Goal: Obtain resource: Download file/media

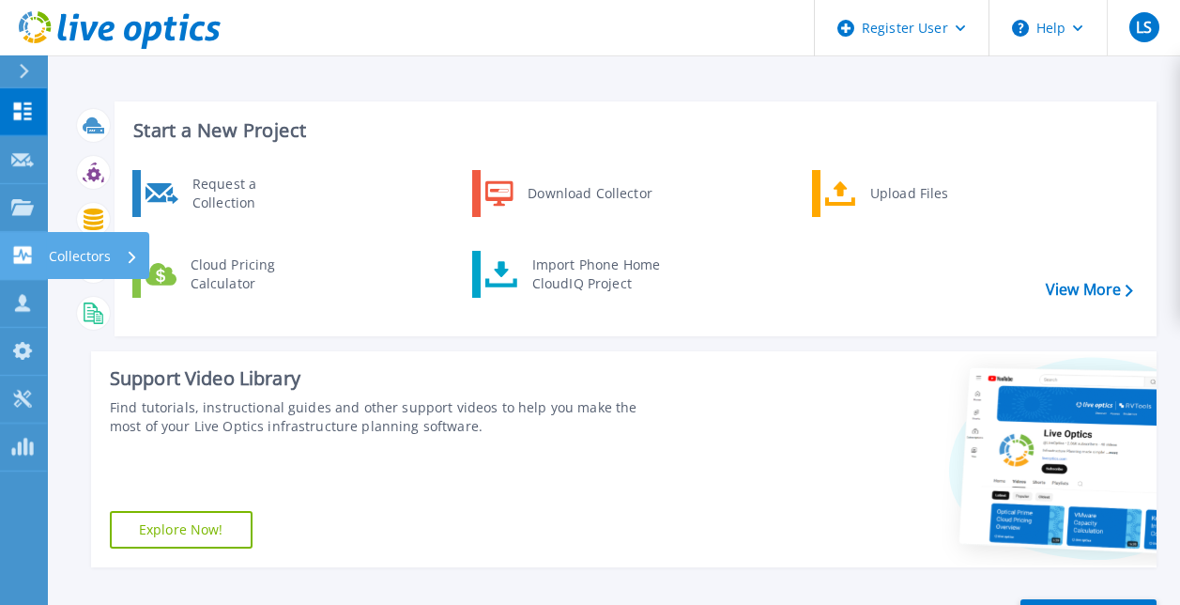
click at [22, 250] on icon at bounding box center [22, 255] width 23 height 18
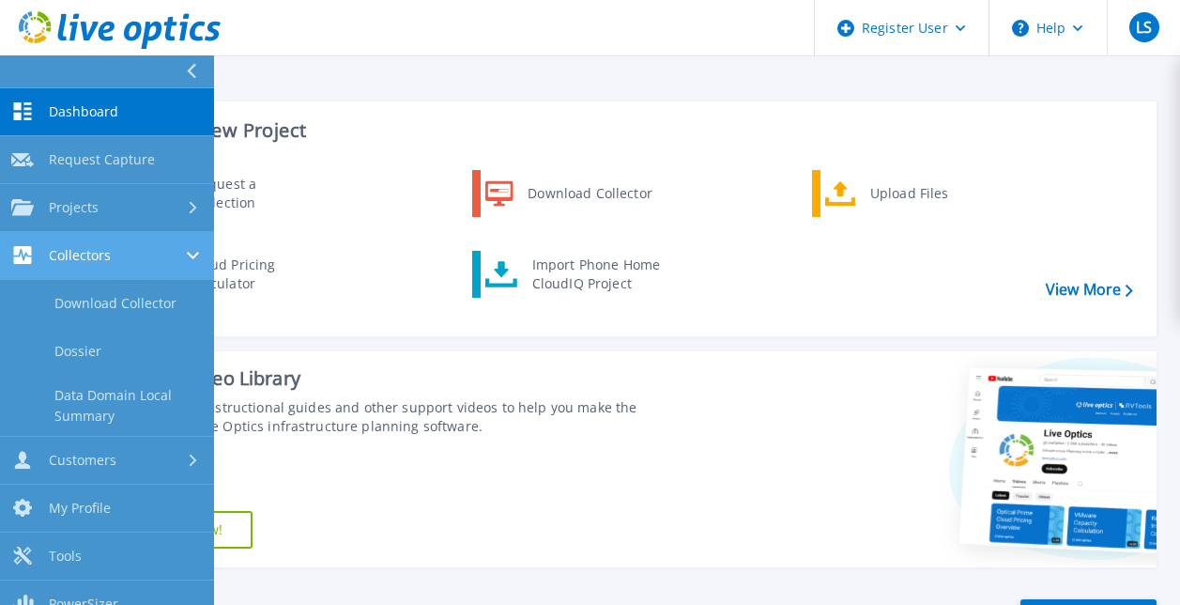
click at [81, 251] on span "Collectors" at bounding box center [80, 255] width 62 height 17
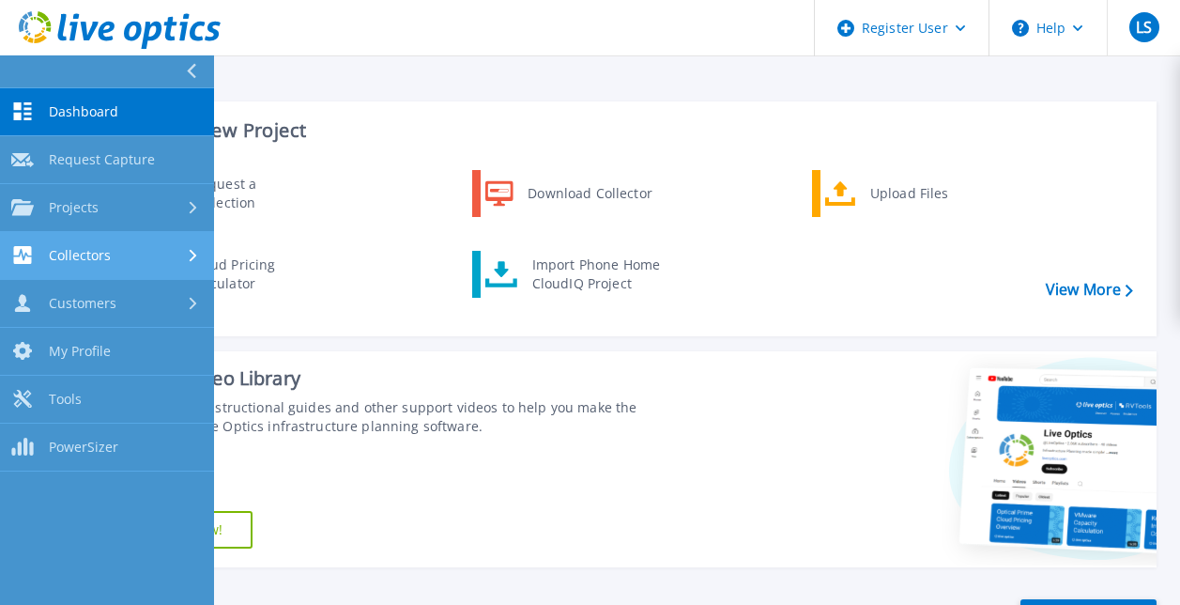
click at [83, 257] on span "Collectors" at bounding box center [80, 255] width 62 height 17
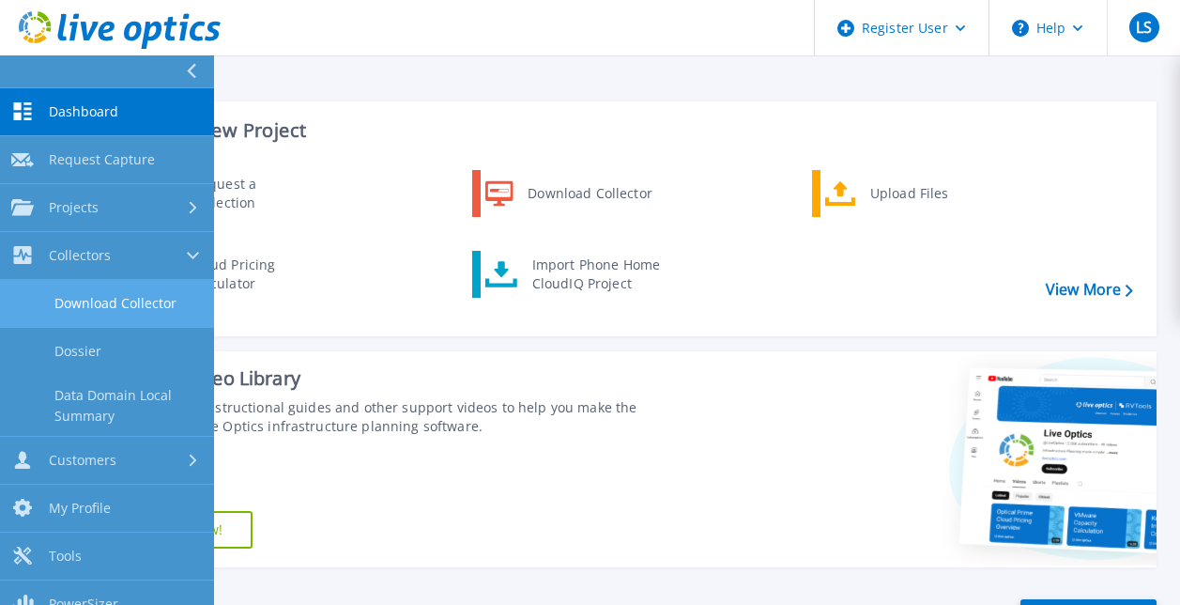
click at [102, 302] on link "Download Collector" at bounding box center [107, 304] width 214 height 48
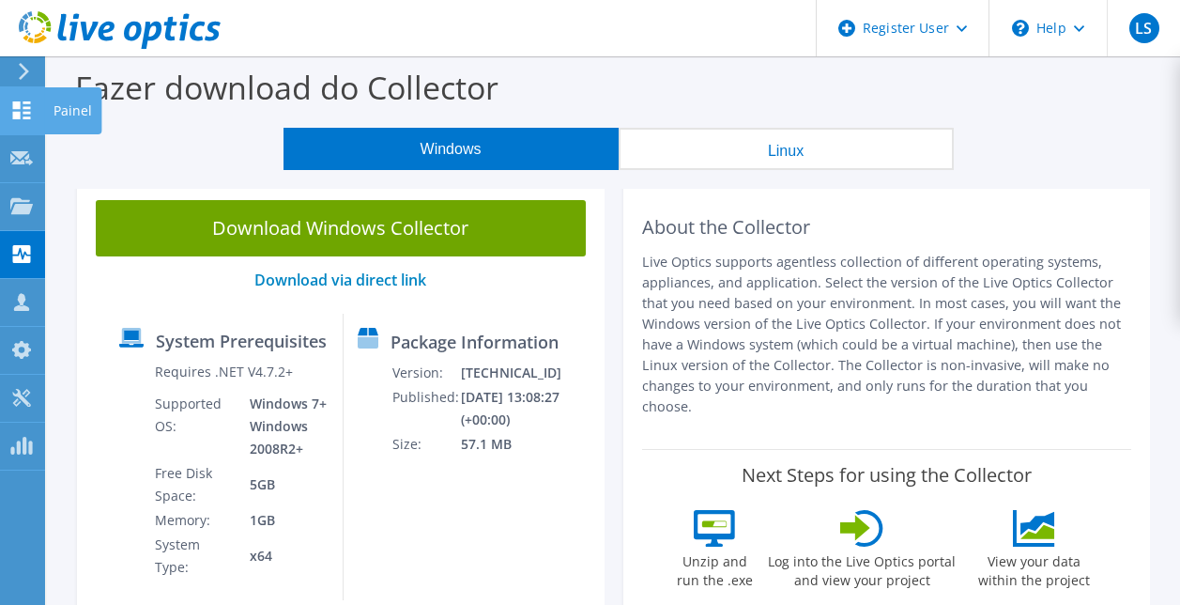
click at [24, 110] on icon at bounding box center [21, 110] width 23 height 18
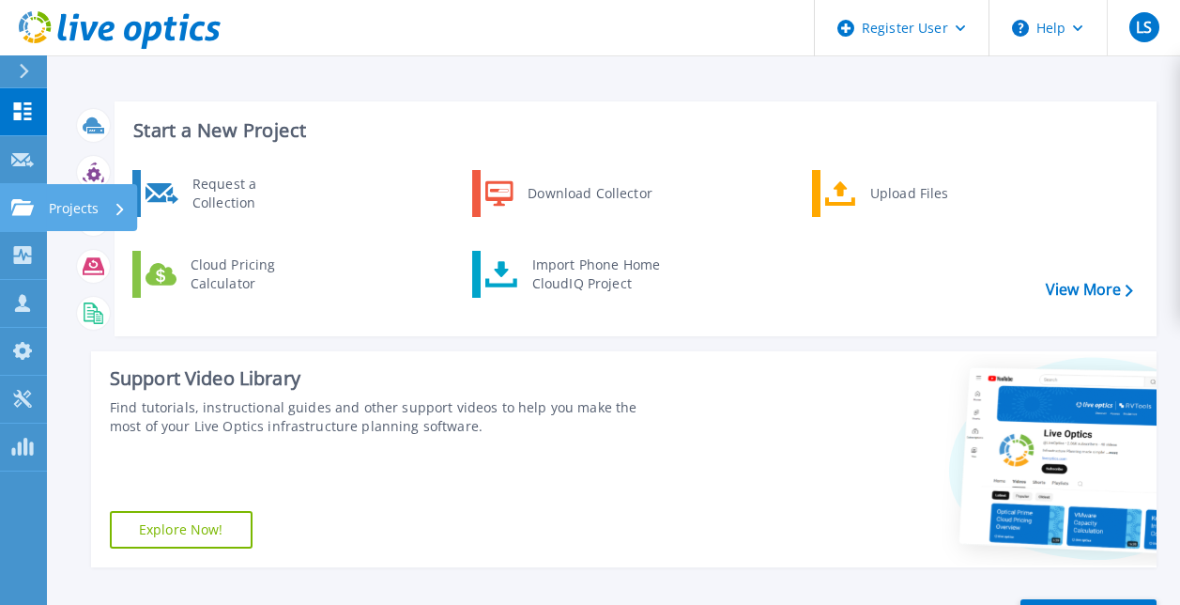
click at [24, 216] on link "Projects Projects" at bounding box center [23, 208] width 47 height 48
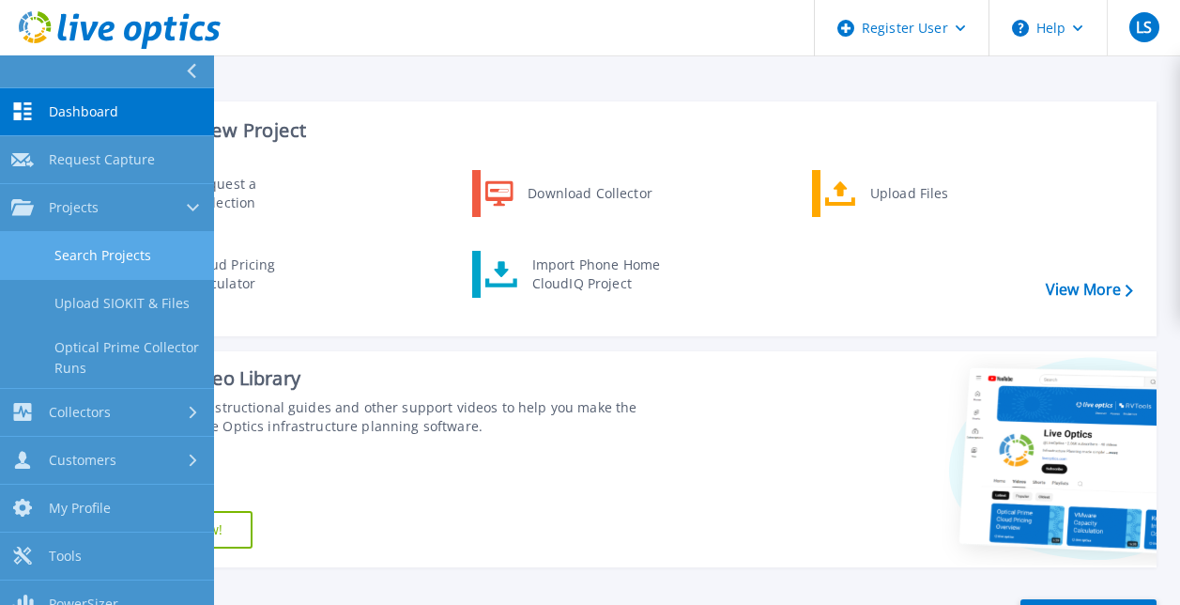
click at [86, 245] on link "Search Projects" at bounding box center [107, 256] width 214 height 48
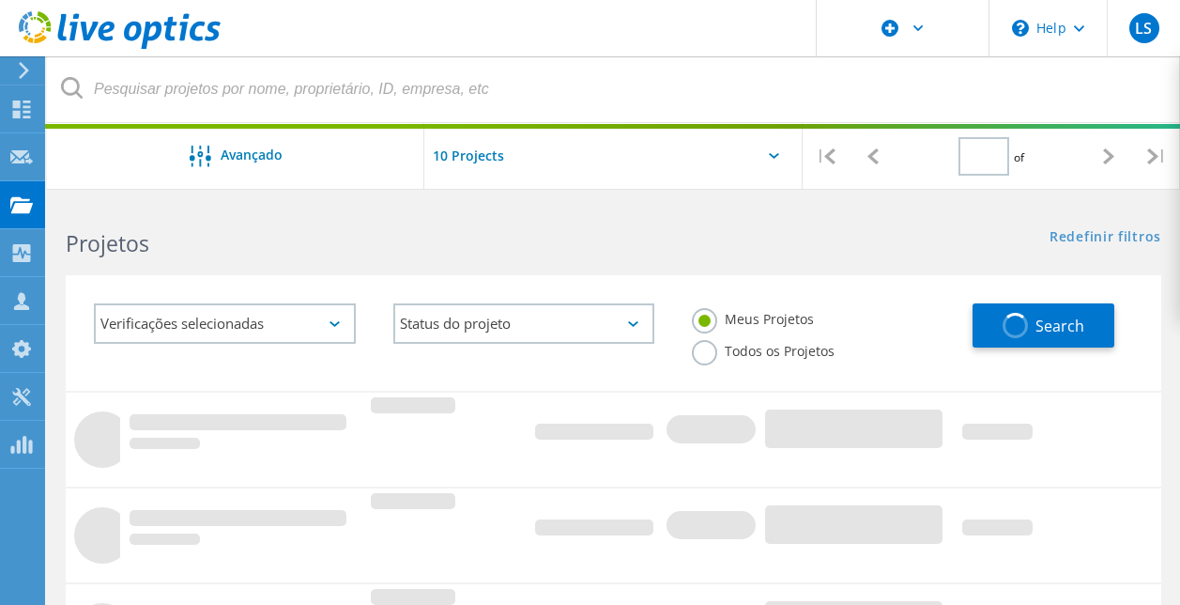
type input "1"
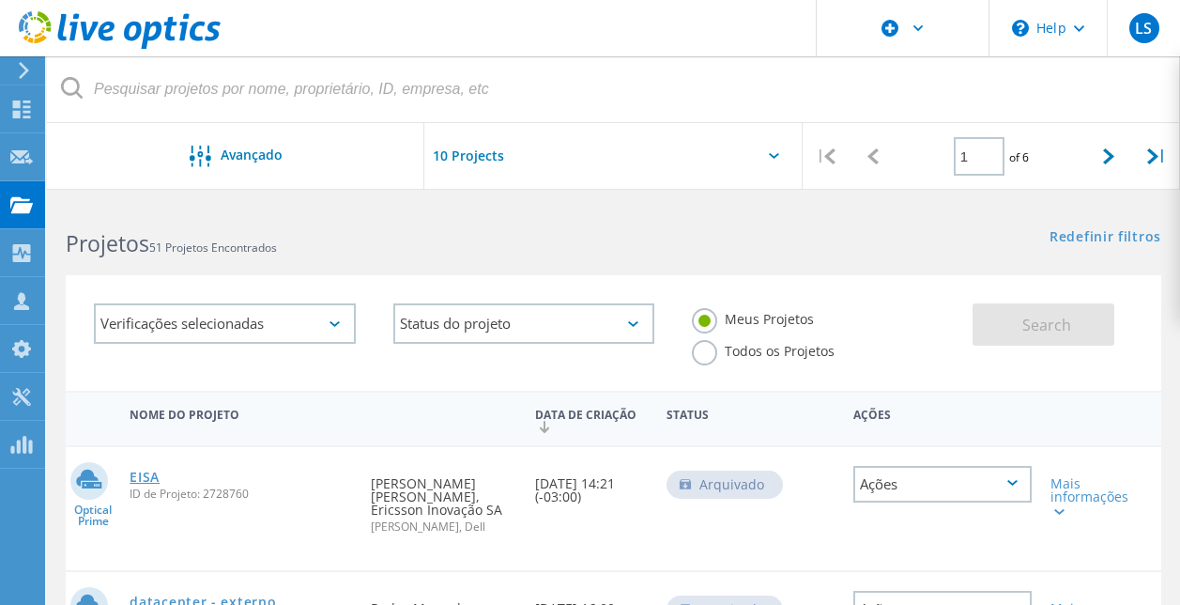
click at [150, 477] on link "EISA" at bounding box center [145, 476] width 30 height 13
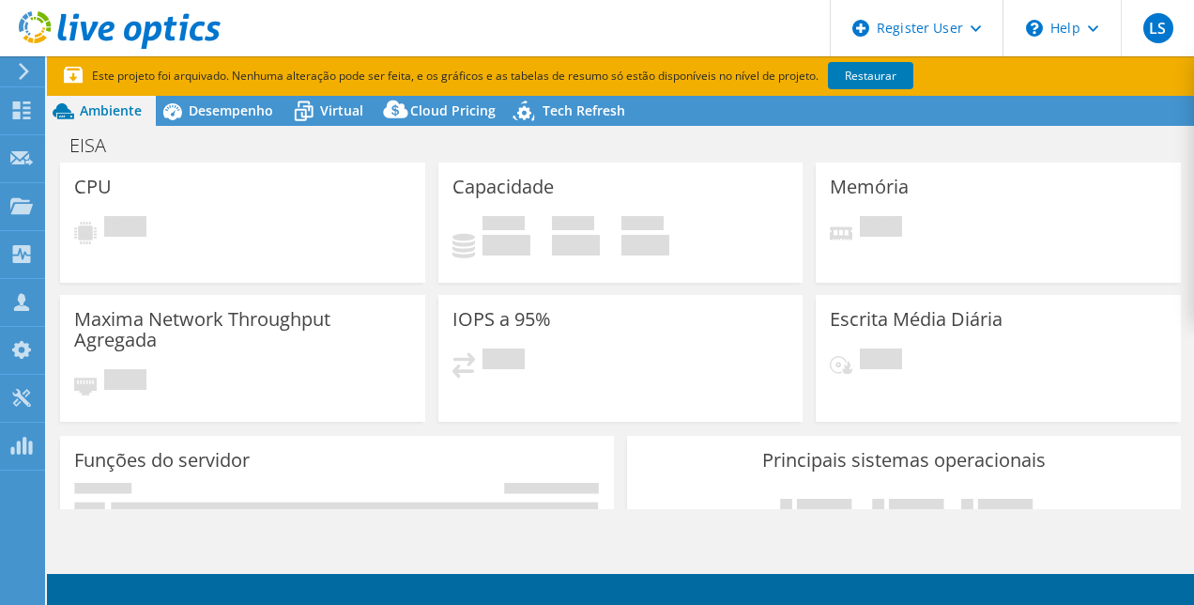
select select "USD"
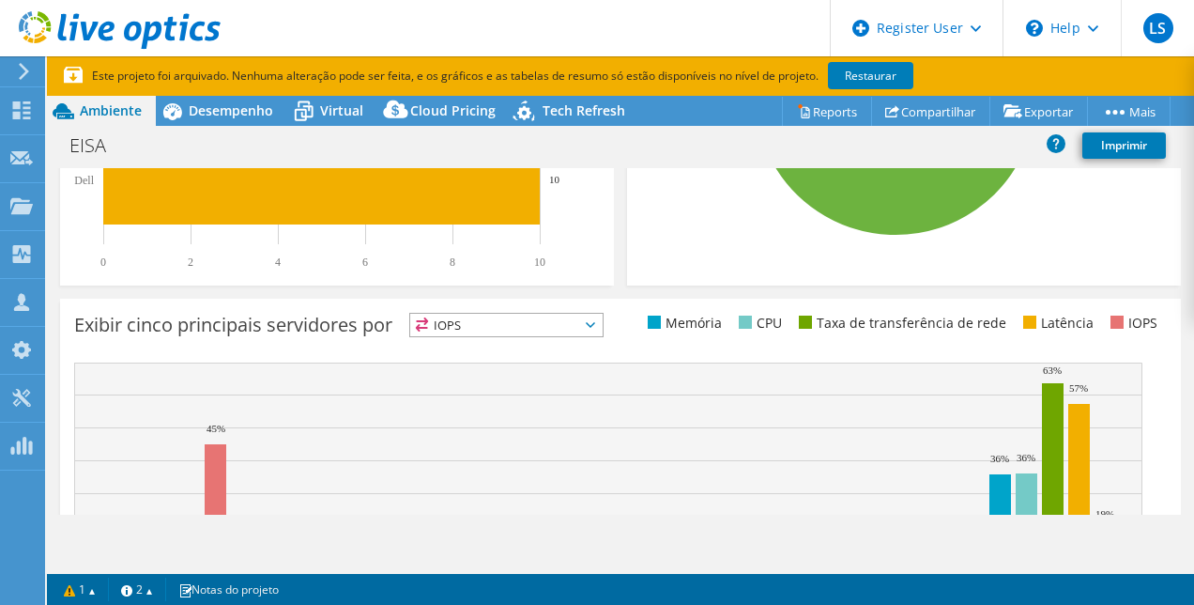
scroll to position [657, 0]
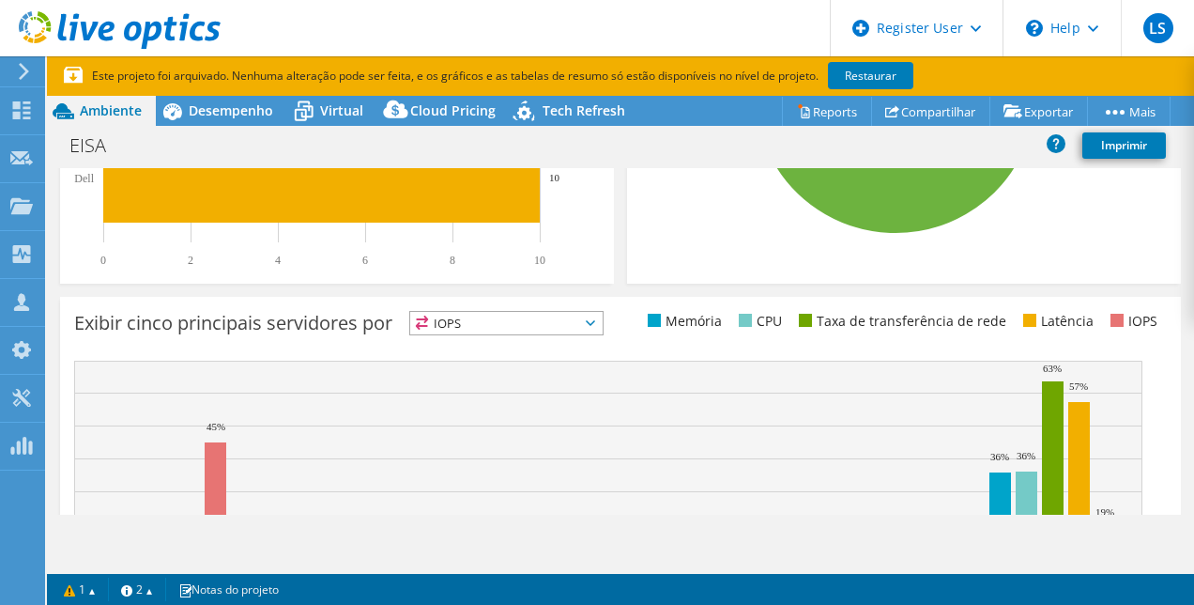
click at [581, 323] on span "IOPS" at bounding box center [506, 323] width 192 height 23
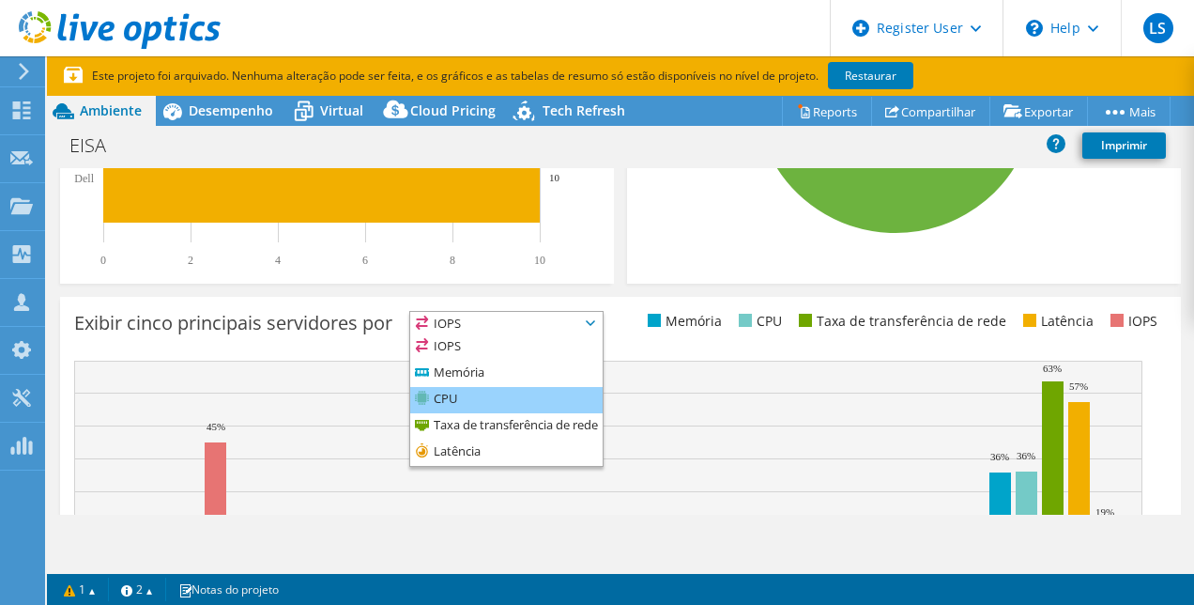
click at [497, 407] on li "CPU" at bounding box center [506, 400] width 192 height 26
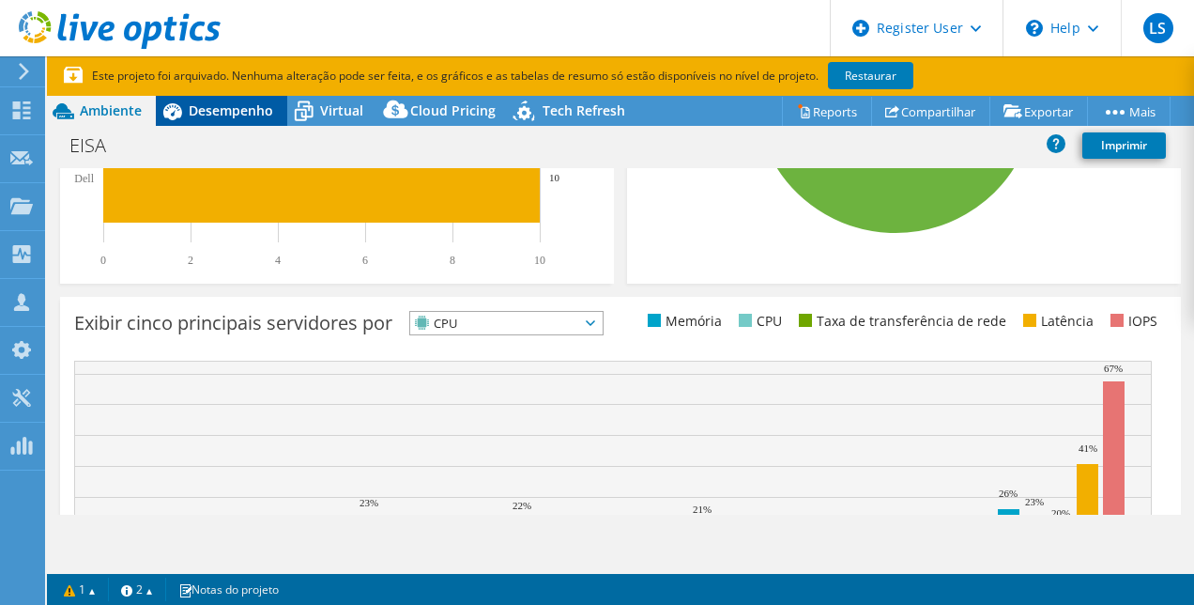
click at [237, 104] on span "Desempenho" at bounding box center [231, 110] width 85 height 18
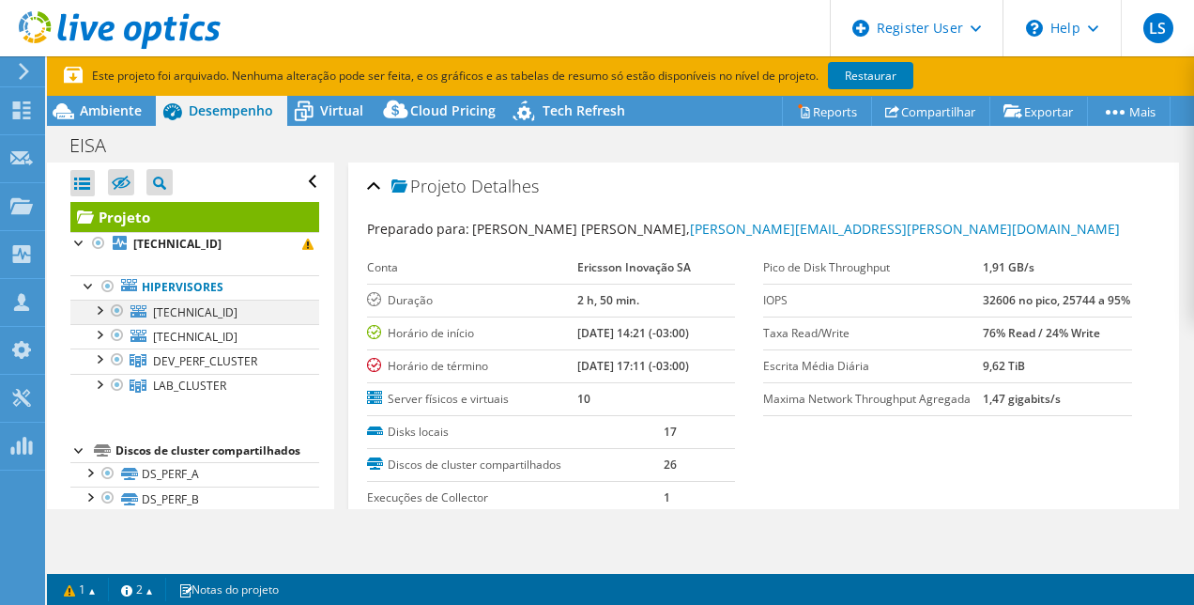
click at [97, 311] on div at bounding box center [98, 309] width 19 height 19
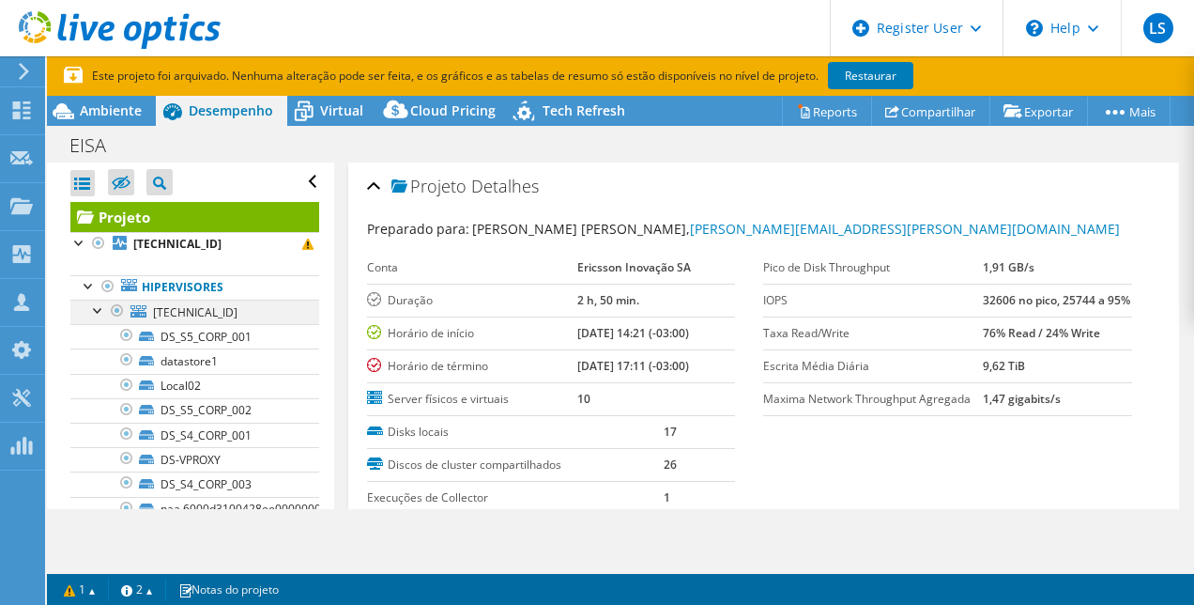
click at [99, 312] on div at bounding box center [98, 309] width 19 height 19
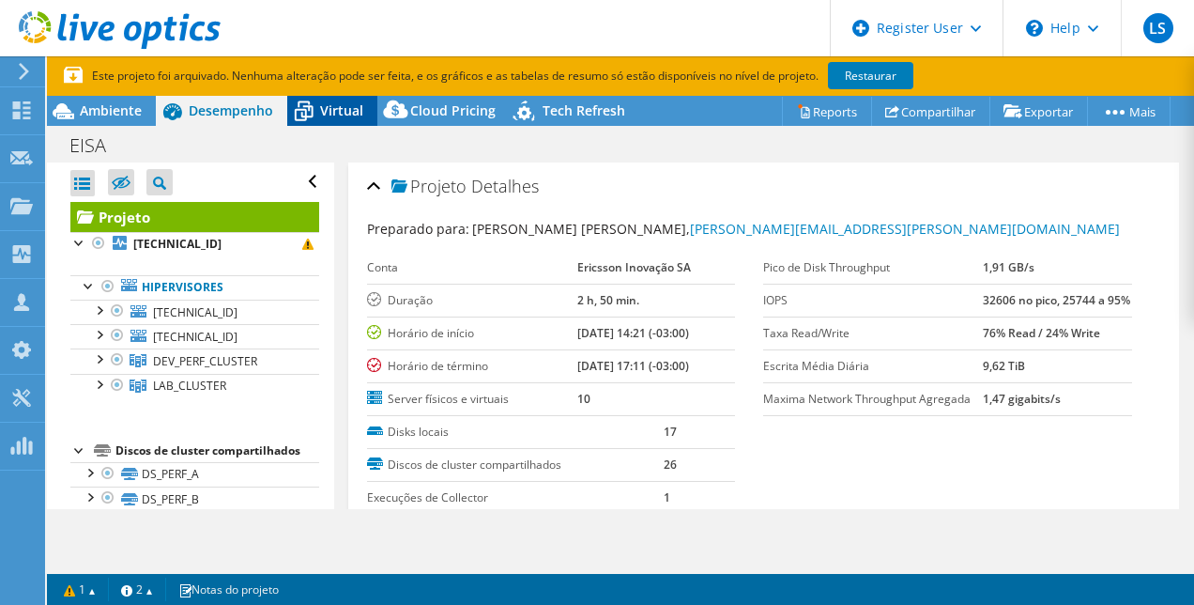
click at [346, 107] on span "Virtual" at bounding box center [341, 110] width 43 height 18
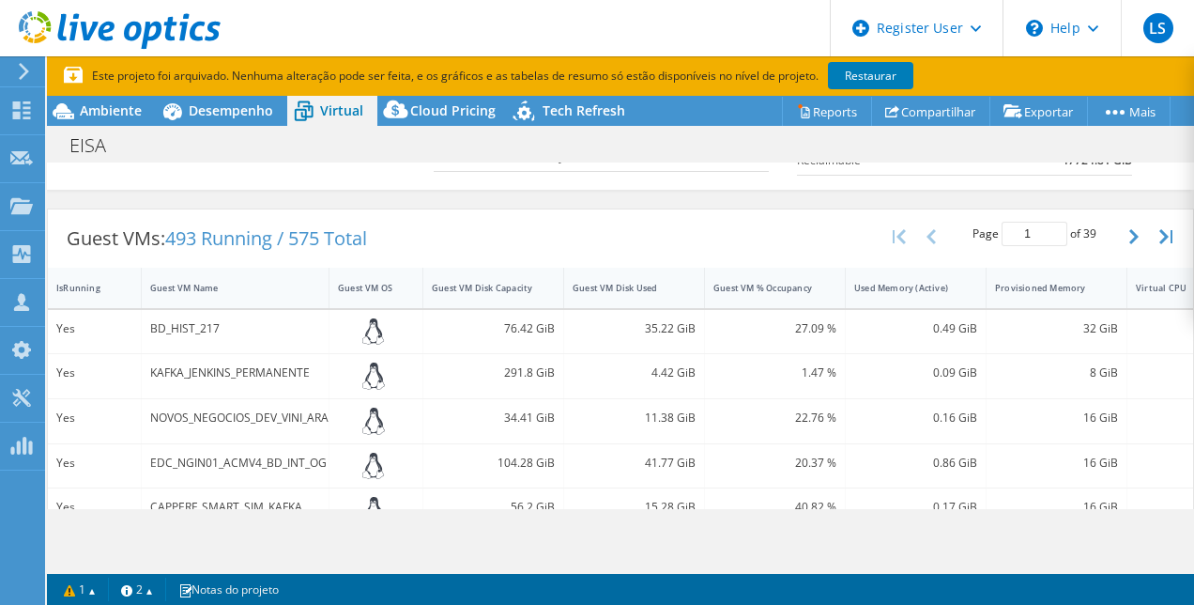
scroll to position [376, 0]
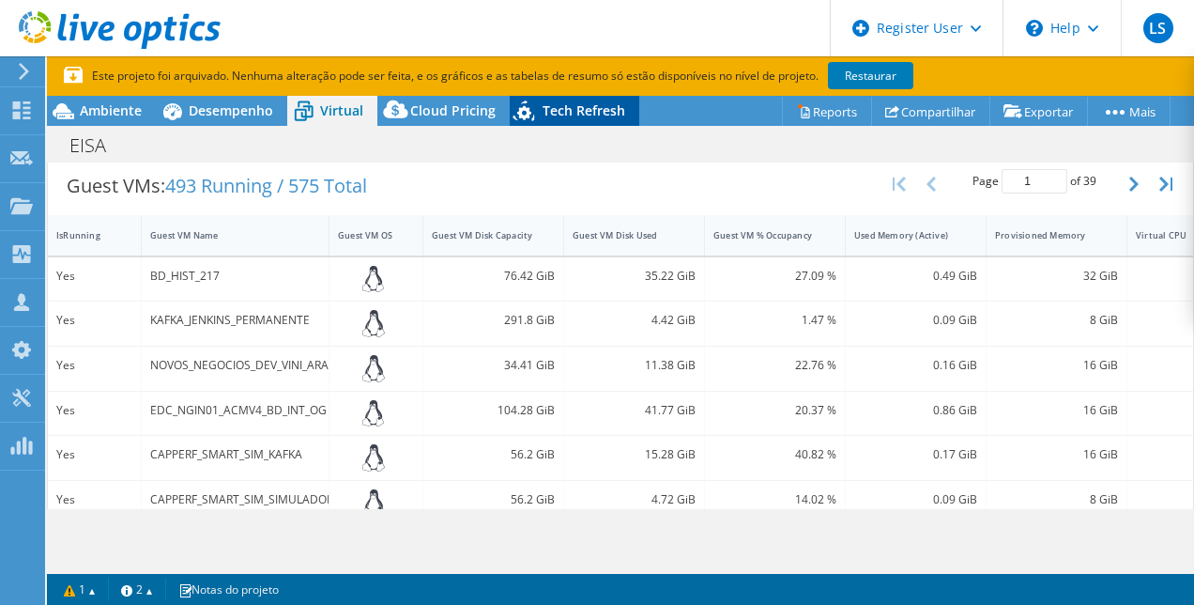
click at [578, 106] on span "Tech Refresh" at bounding box center [584, 110] width 83 height 18
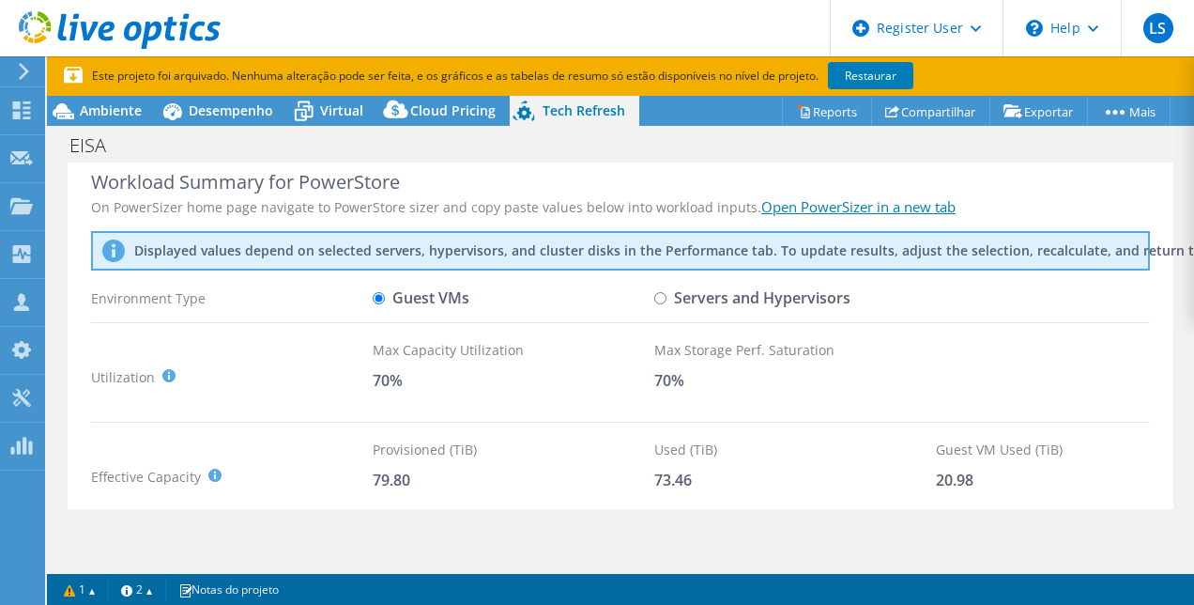
scroll to position [0, 0]
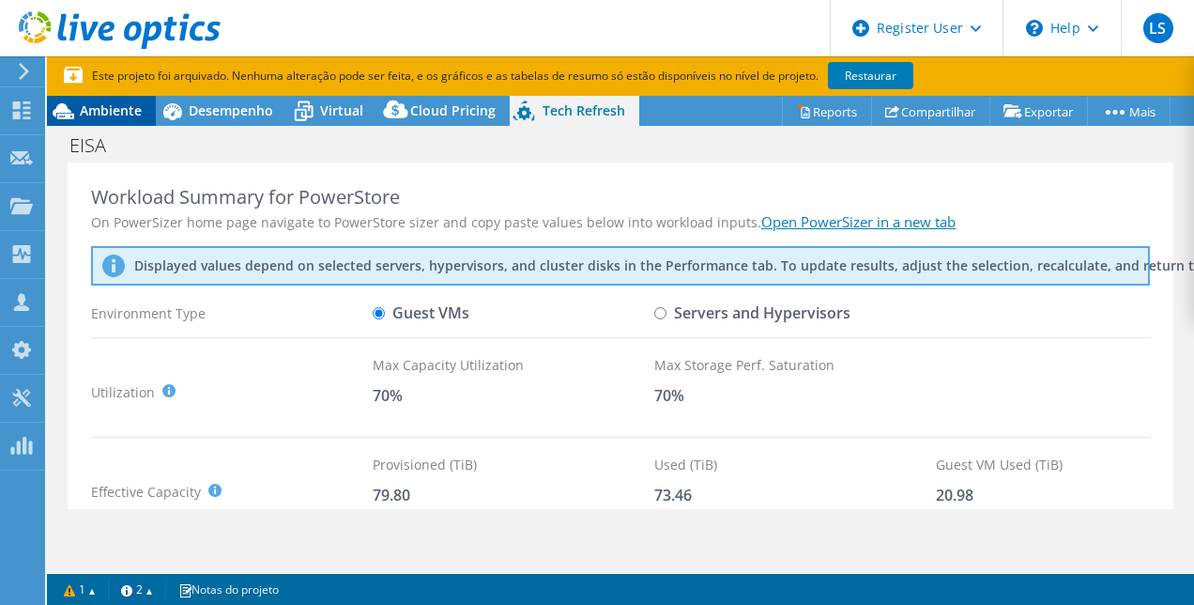
click at [131, 107] on span "Ambiente" at bounding box center [111, 110] width 62 height 18
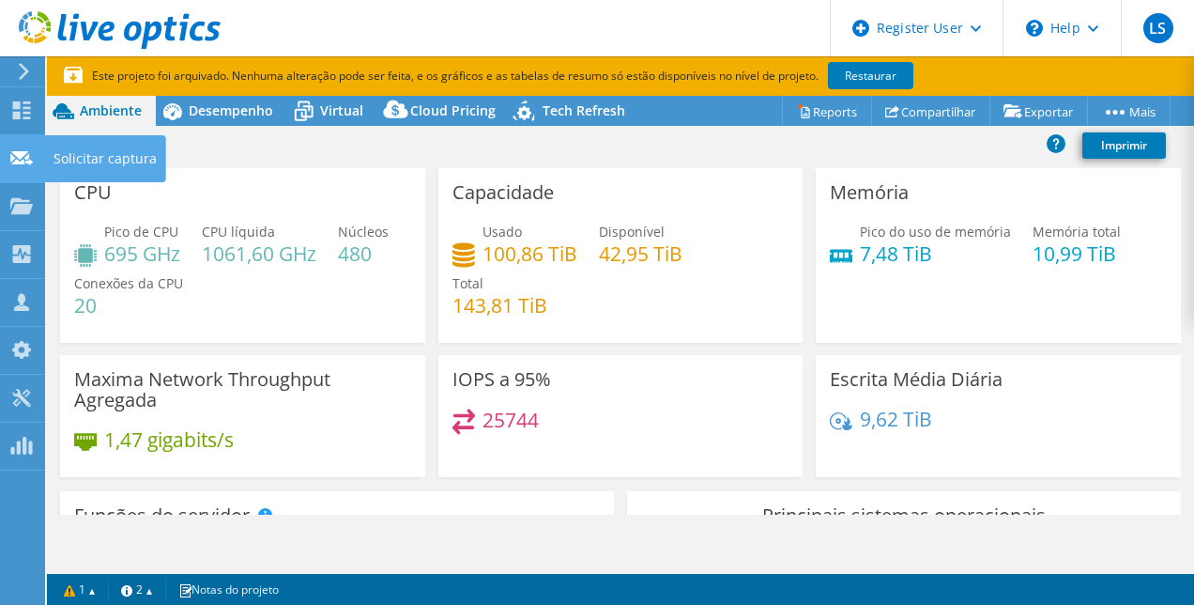
click at [91, 160] on div "Solicitar captura" at bounding box center [105, 158] width 122 height 47
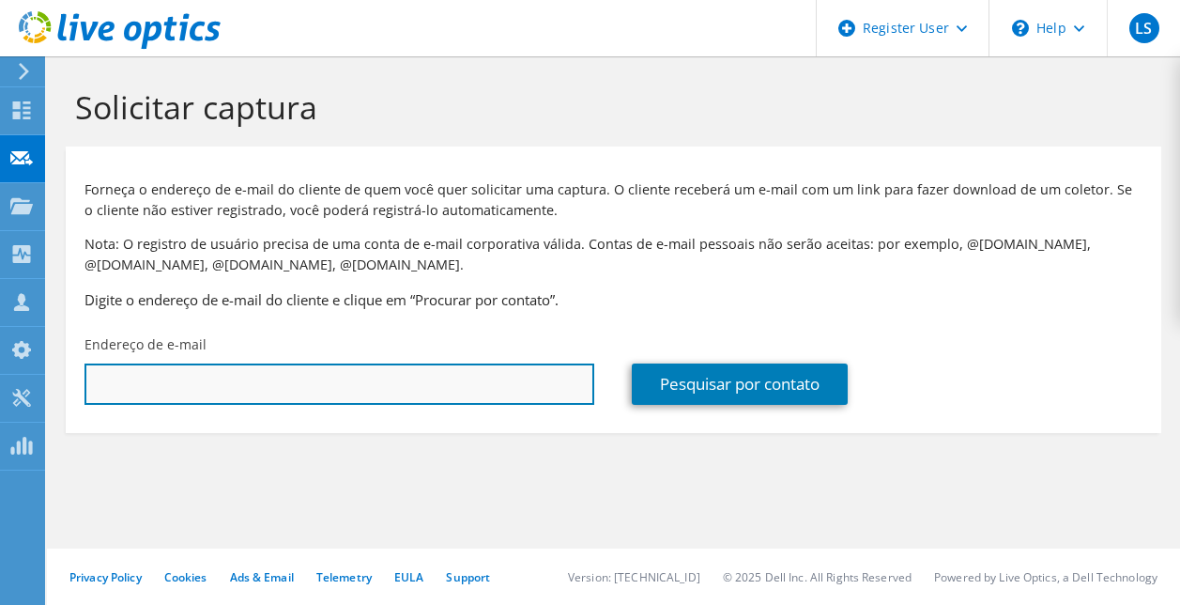
click at [151, 388] on input "text" at bounding box center [340, 383] width 510 height 41
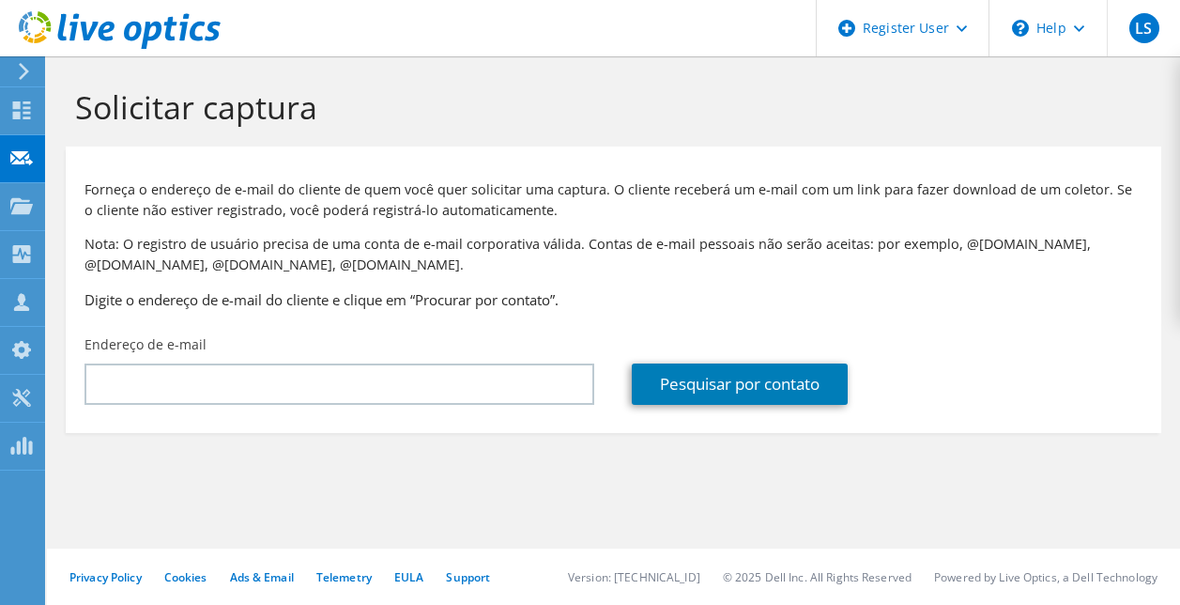
click at [624, 276] on div "Forneça o endereço de e-mail do cliente de quem você quer solicitar uma captura…" at bounding box center [614, 241] width 1096 height 170
